Goal: Find specific page/section: Find specific page/section

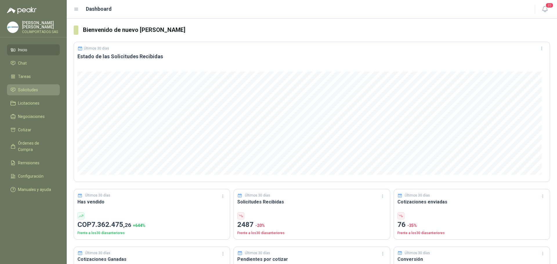
click at [41, 92] on li "Solicitudes" at bounding box center [33, 90] width 46 height 6
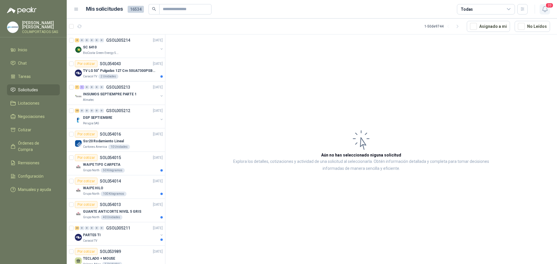
click at [545, 10] on icon "button" at bounding box center [544, 9] width 7 height 7
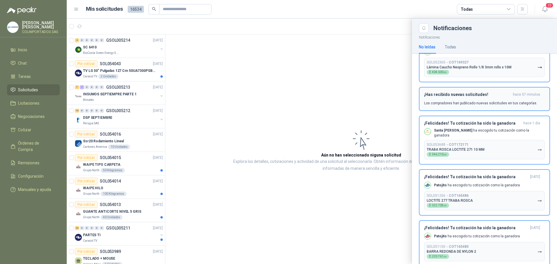
scroll to position [58, 0]
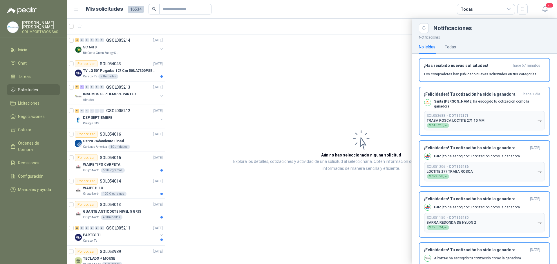
click at [108, 121] on div at bounding box center [312, 142] width 490 height 246
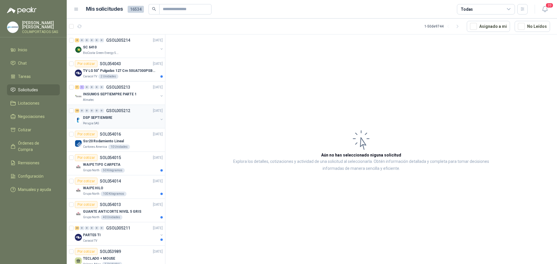
click at [119, 120] on div "DSP SEPTIEMBRE" at bounding box center [120, 117] width 75 height 7
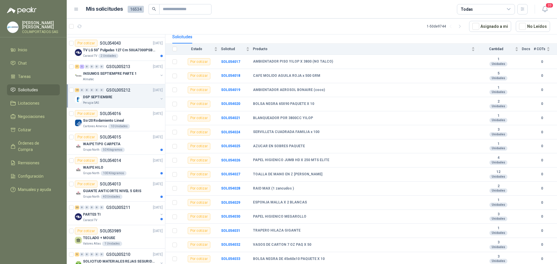
scroll to position [58, 0]
